Goal: Communication & Community: Answer question/provide support

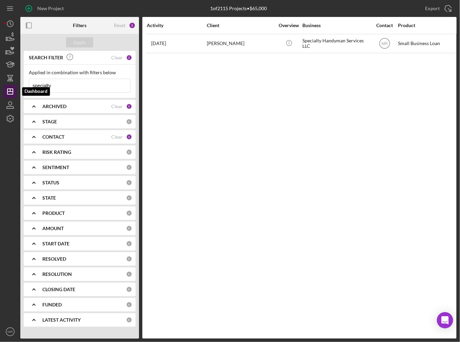
click at [13, 90] on polygon "button" at bounding box center [9, 91] width 5 height 5
click at [92, 89] on input "specialty" at bounding box center [79, 86] width 101 height 14
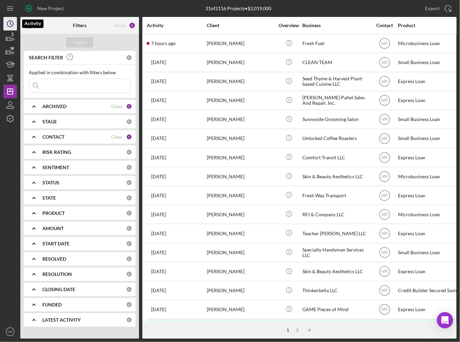
click at [11, 25] on icon "Icon/History" at bounding box center [10, 23] width 17 height 17
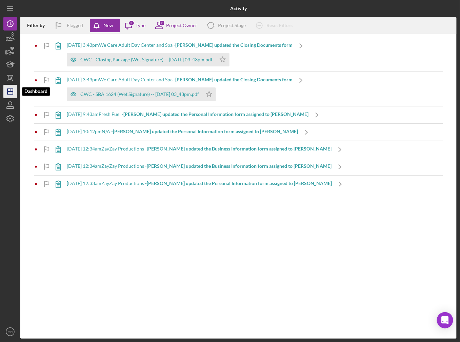
click at [9, 87] on icon "Icon/Dashboard" at bounding box center [10, 91] width 17 height 17
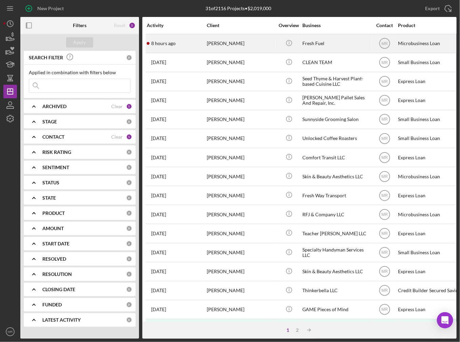
click at [187, 46] on div "8 hours ago [PERSON_NAME]" at bounding box center [176, 44] width 59 height 18
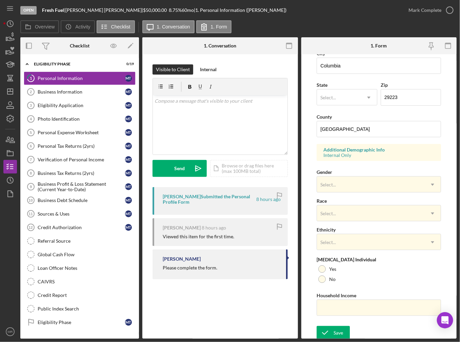
scroll to position [167, 0]
click at [339, 331] on div "Save" at bounding box center [338, 333] width 9 height 14
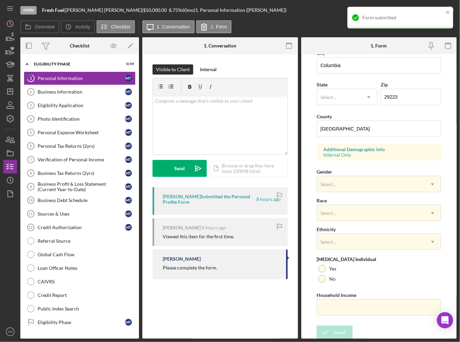
click at [0, 342] on nordpass-portal at bounding box center [0, 342] width 0 height 0
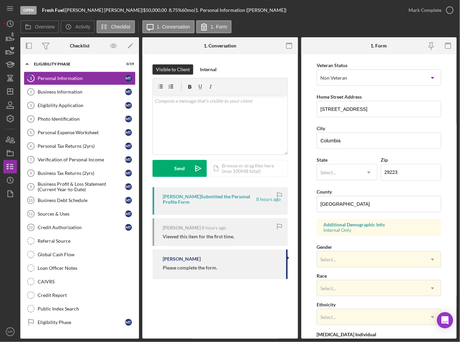
scroll to position [31, 0]
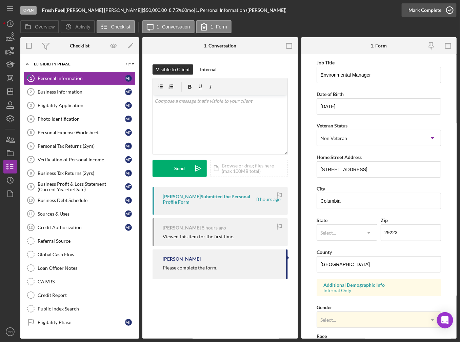
click at [427, 14] on div "Mark Complete" at bounding box center [425, 10] width 33 height 14
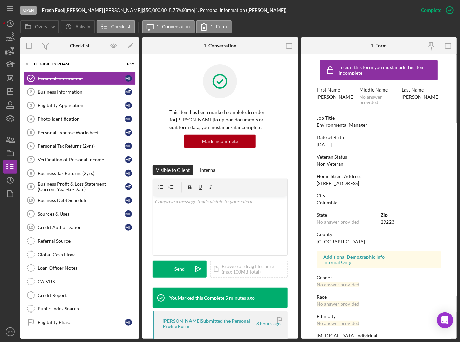
scroll to position [0, 0]
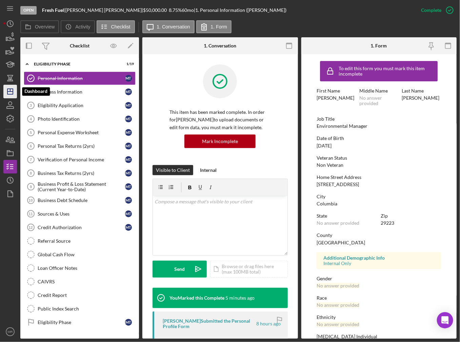
click at [9, 91] on icon "Icon/Dashboard" at bounding box center [10, 91] width 17 height 17
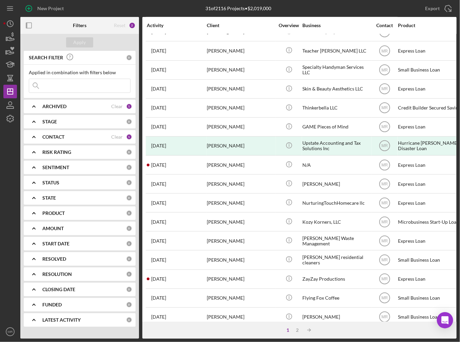
scroll to position [191, 0]
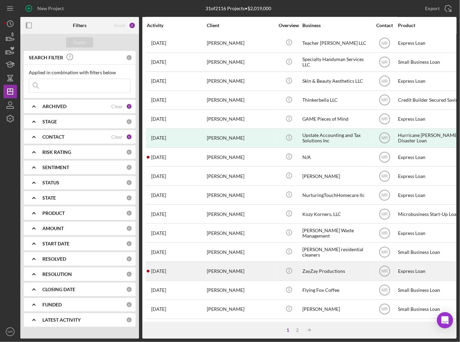
click at [174, 269] on div "[DATE] [PERSON_NAME]" at bounding box center [176, 272] width 59 height 18
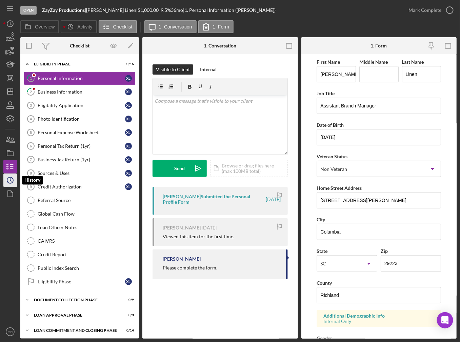
click at [13, 180] on circle "button" at bounding box center [10, 180] width 6 height 6
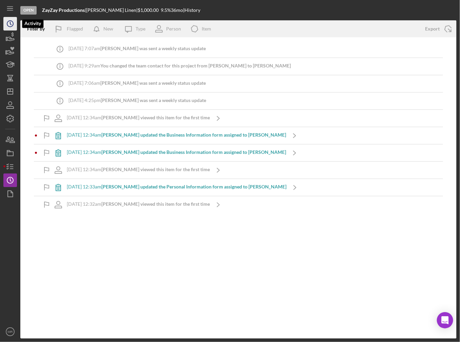
click at [10, 21] on circle "button" at bounding box center [10, 24] width 6 height 6
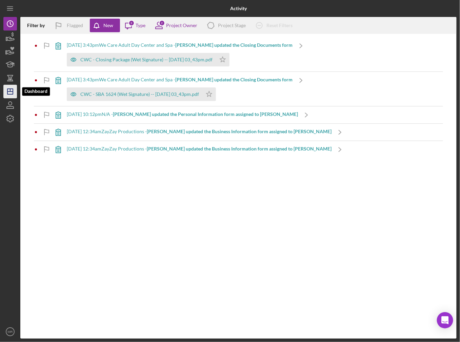
click at [6, 91] on icon "Icon/Dashboard" at bounding box center [10, 91] width 17 height 17
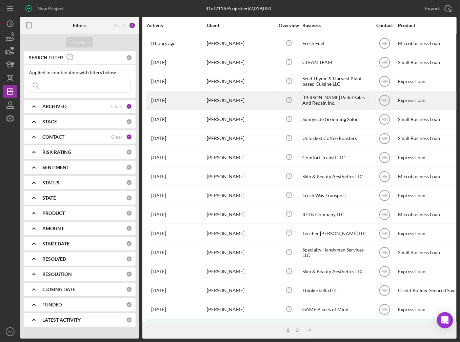
click at [263, 102] on div "[PERSON_NAME]" at bounding box center [241, 101] width 68 height 18
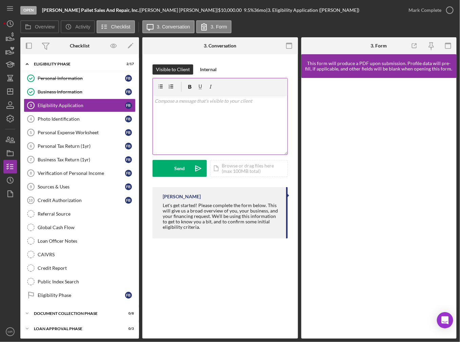
click at [182, 114] on div "v Color teal Color pink Remove color Add row above Add row below Add column bef…" at bounding box center [220, 124] width 135 height 59
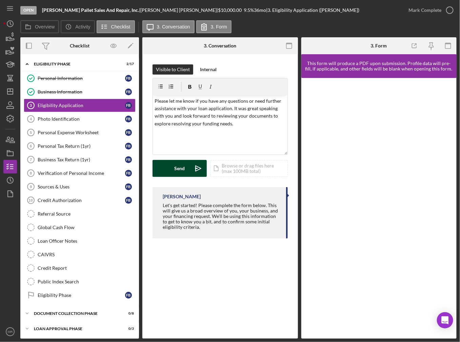
click at [181, 166] on div "Send" at bounding box center [180, 168] width 11 height 17
